Goal: Find specific page/section: Find specific page/section

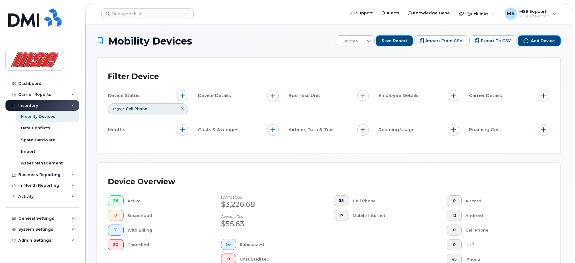
scroll to position [415, 0]
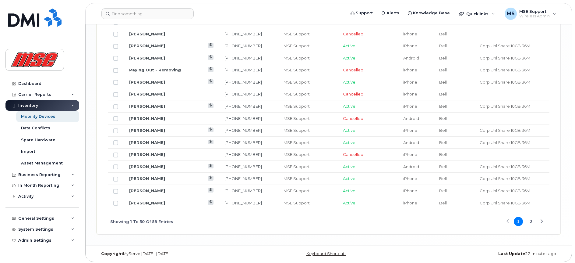
scroll to position [769, 0]
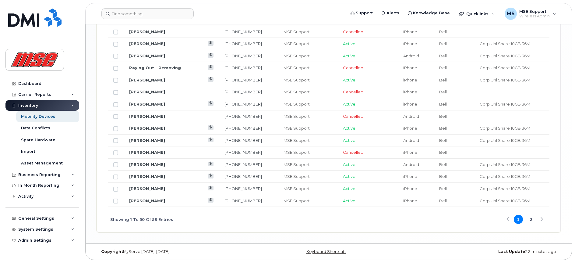
click at [532, 220] on button "2" at bounding box center [531, 218] width 9 height 9
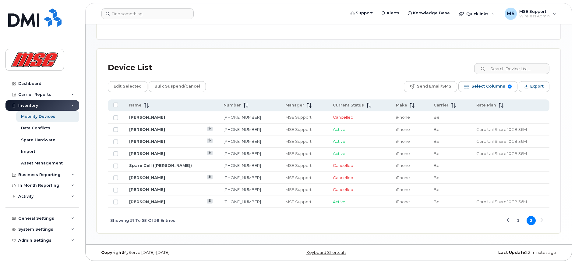
scroll to position [263, 0]
click at [517, 219] on button "1" at bounding box center [518, 219] width 9 height 9
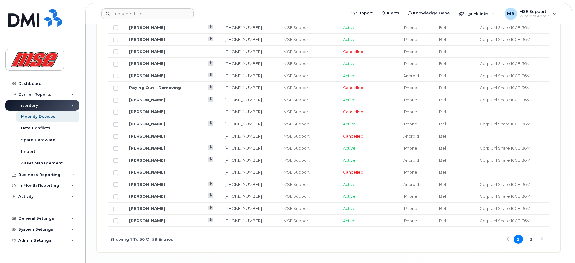
scroll to position [750, 0]
click at [163, 15] on input at bounding box center [147, 13] width 92 height 11
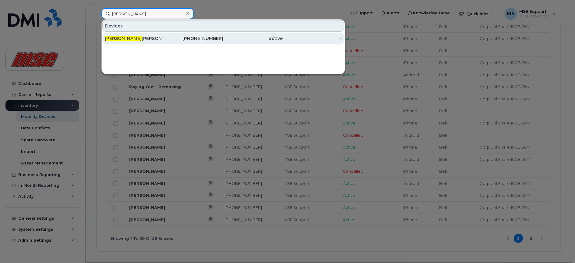
type input "brett"
click at [115, 40] on span "Brett" at bounding box center [123, 38] width 37 height 5
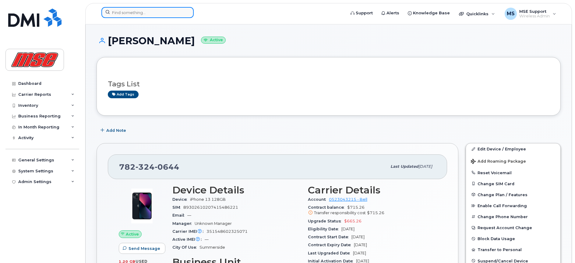
click at [141, 15] on input at bounding box center [147, 12] width 92 height 11
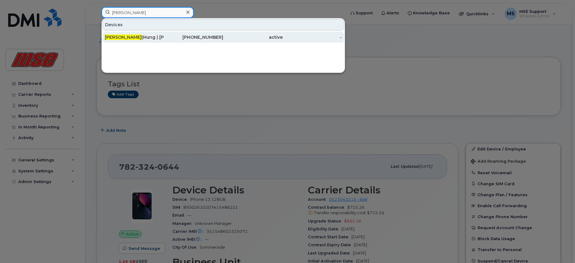
type input "[PERSON_NAME]"
click at [115, 36] on span "[PERSON_NAME]" at bounding box center [123, 36] width 37 height 5
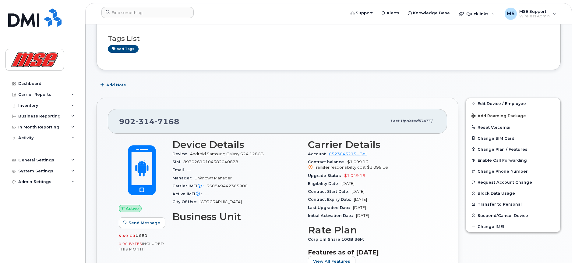
scroll to position [34, 0]
